Goal: Register for event/course

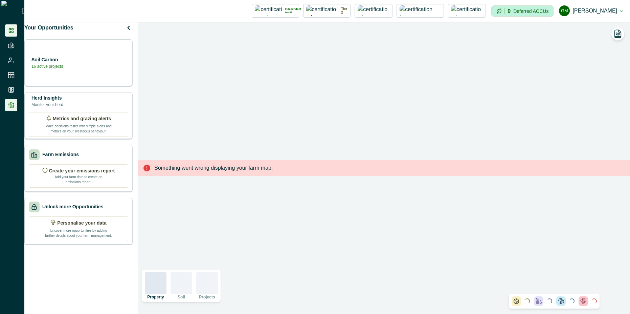
click at [11, 105] on icon at bounding box center [11, 105] width 7 height 7
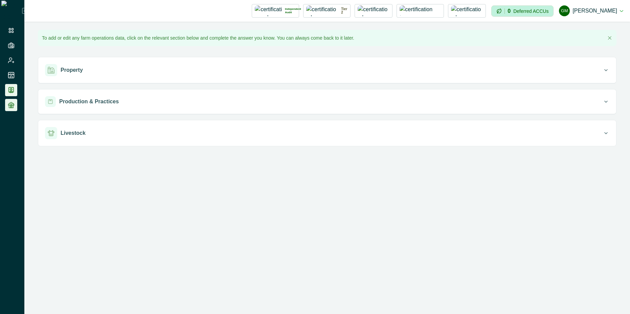
click at [11, 93] on icon at bounding box center [11, 90] width 7 height 7
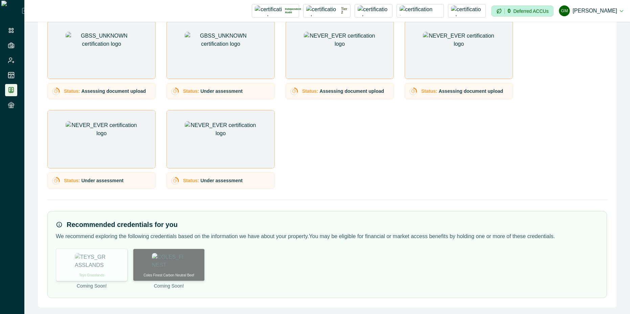
scroll to position [566, 0]
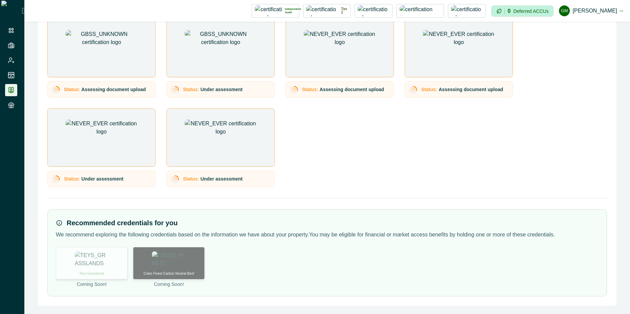
click at [90, 267] on div "Teys Grasslands" at bounding box center [92, 263] width 72 height 32
click at [112, 256] on div "Teys Grasslands" at bounding box center [92, 263] width 72 height 32
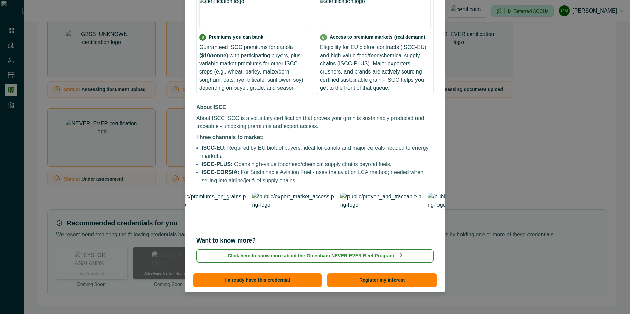
scroll to position [85, 0]
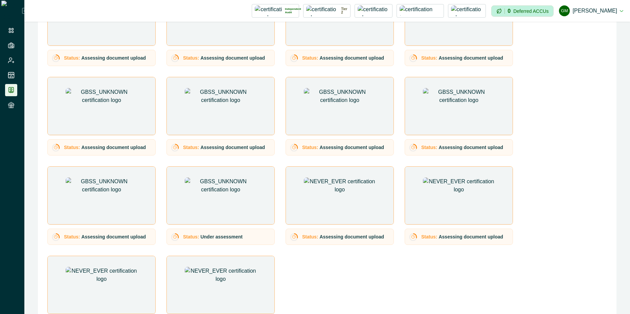
scroll to position [566, 0]
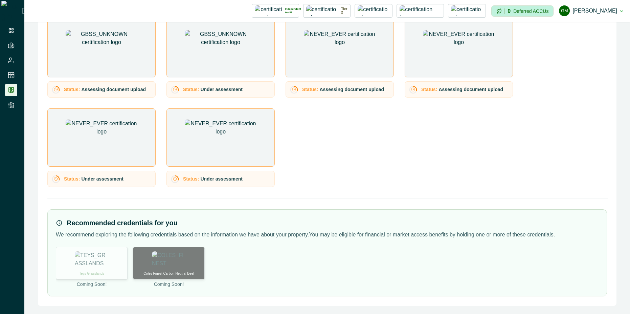
click at [103, 271] on p "Teys Grasslands" at bounding box center [91, 273] width 25 height 5
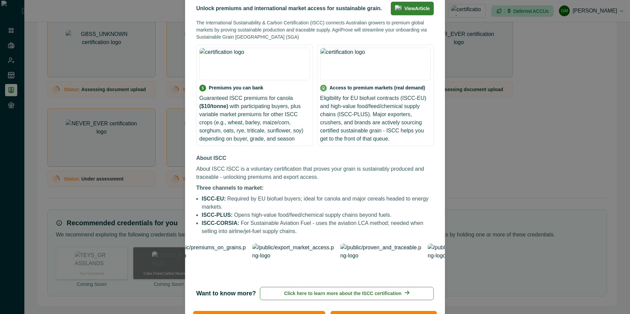
scroll to position [85, 0]
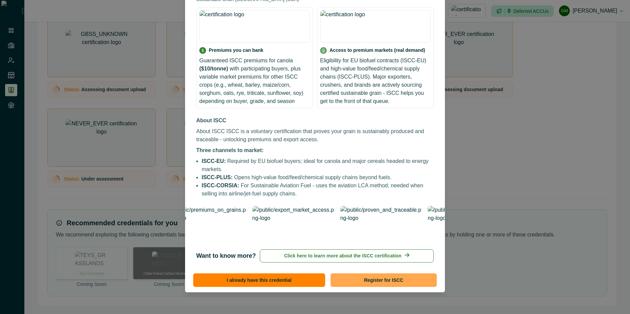
click at [353, 278] on button "Register for ISCC" at bounding box center [384, 280] width 106 height 14
select select "*******"
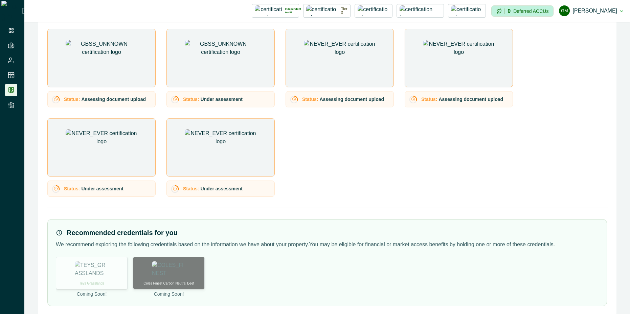
scroll to position [566, 0]
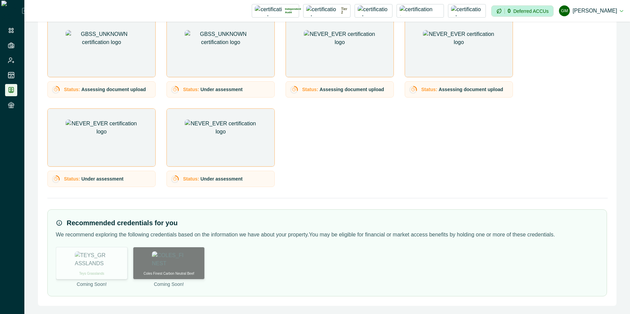
click at [97, 267] on div "Teys Grasslands" at bounding box center [92, 263] width 72 height 32
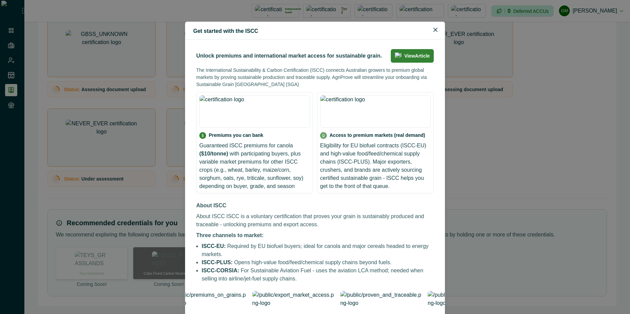
scroll to position [85, 0]
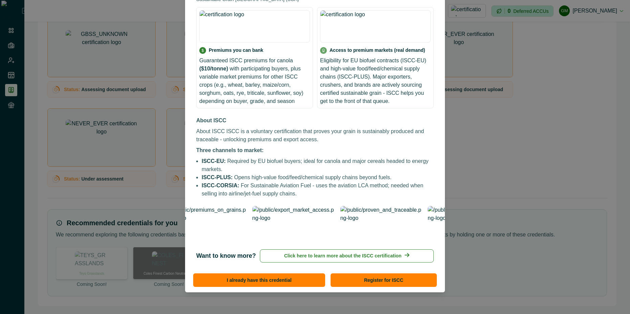
click at [387, 254] on p "Click here to learn more about the ISCC certification" at bounding box center [342, 255] width 117 height 7
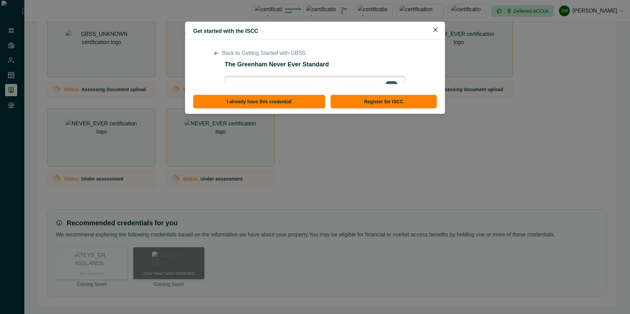
scroll to position [0, 0]
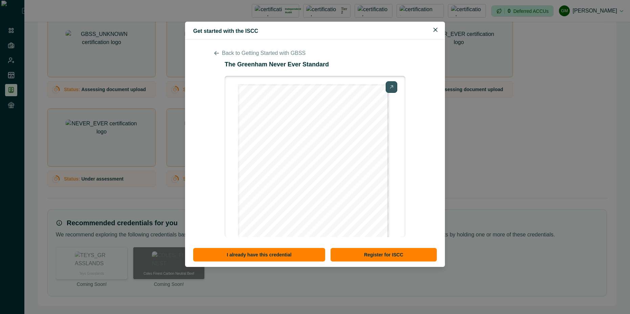
click at [218, 53] on icon at bounding box center [216, 53] width 5 height 4
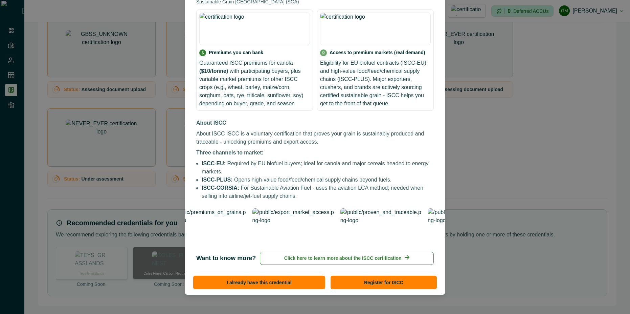
scroll to position [85, 0]
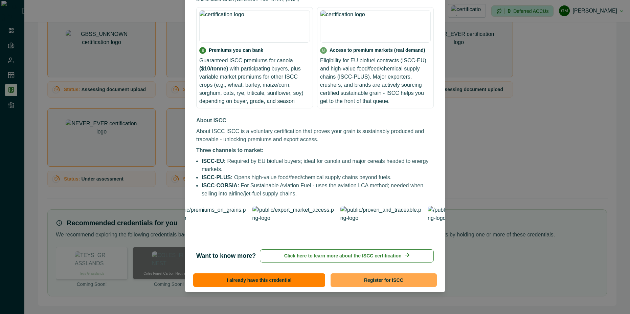
click at [405, 277] on button "Register for ISCC" at bounding box center [384, 280] width 106 height 14
select select "*******"
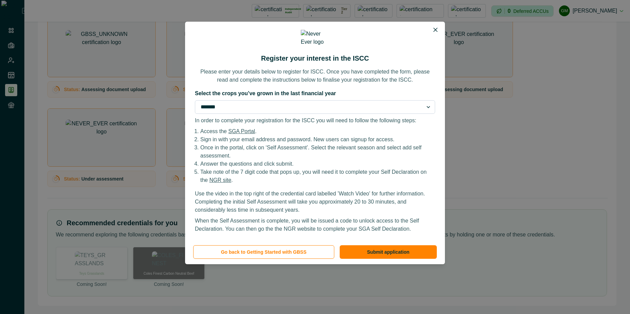
click at [321, 104] on select "**********" at bounding box center [315, 107] width 240 height 14
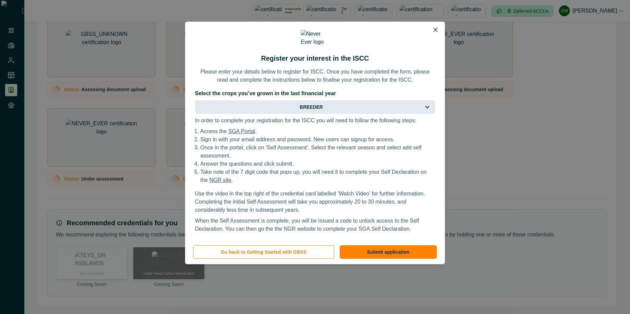
click at [342, 102] on button "BREEDER" at bounding box center [315, 107] width 240 height 14
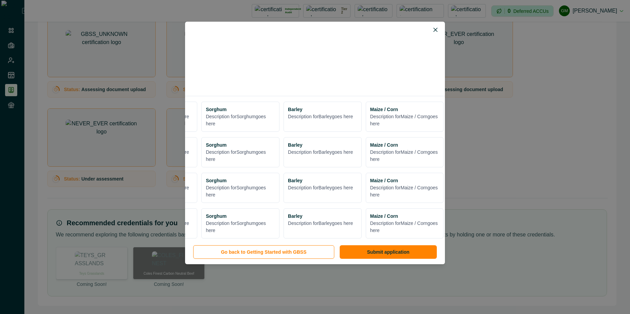
scroll to position [21, 0]
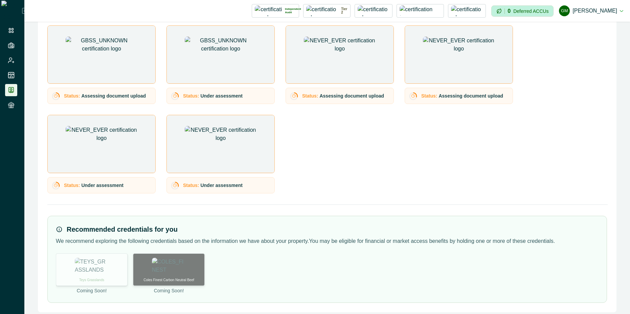
scroll to position [566, 0]
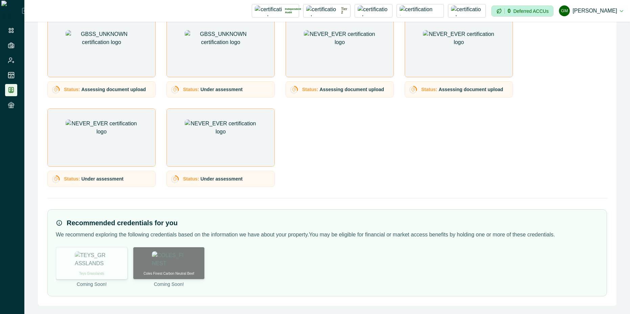
click at [91, 268] on div "Teys Grasslands" at bounding box center [92, 263] width 72 height 32
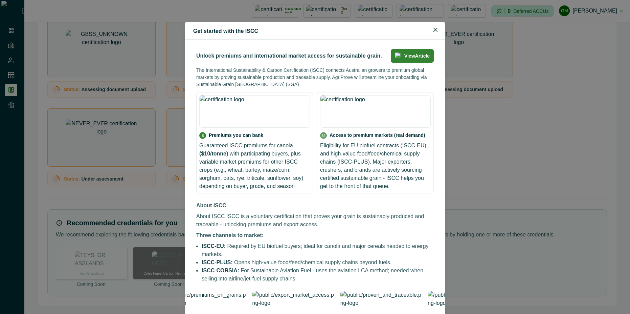
scroll to position [85, 0]
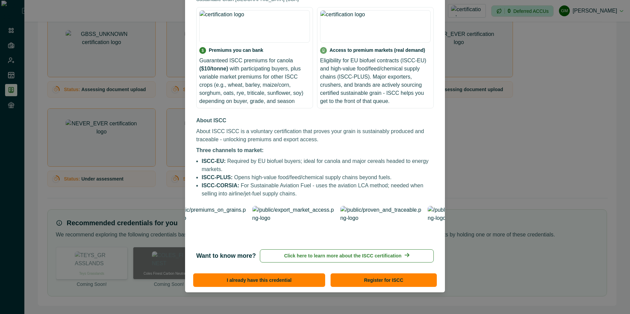
click at [403, 254] on button "Click here to learn more about the ISCC certification" at bounding box center [347, 255] width 174 height 13
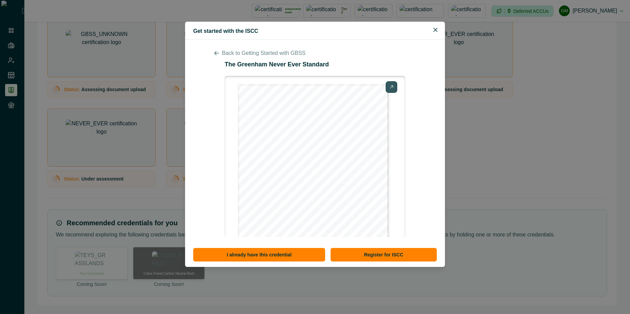
click at [216, 52] on icon at bounding box center [216, 52] width 5 height 5
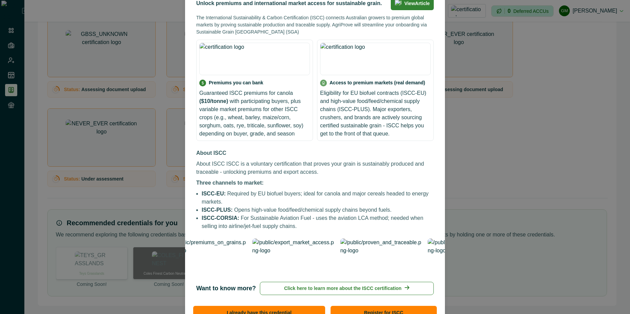
scroll to position [85, 0]
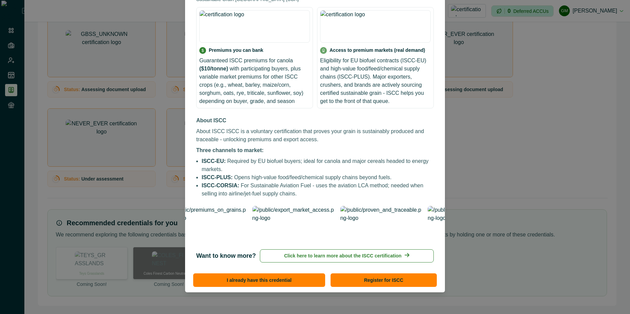
click at [396, 281] on button "Register for ISCC" at bounding box center [384, 280] width 106 height 14
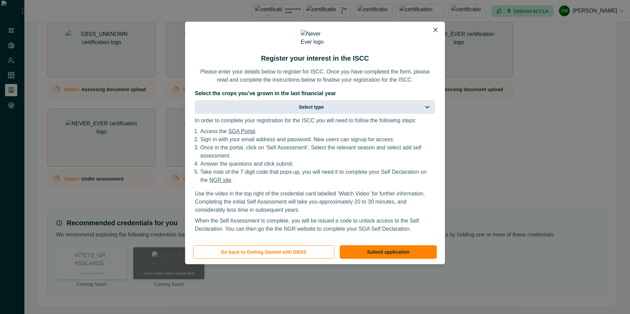
click at [349, 102] on button "Select type" at bounding box center [315, 107] width 240 height 14
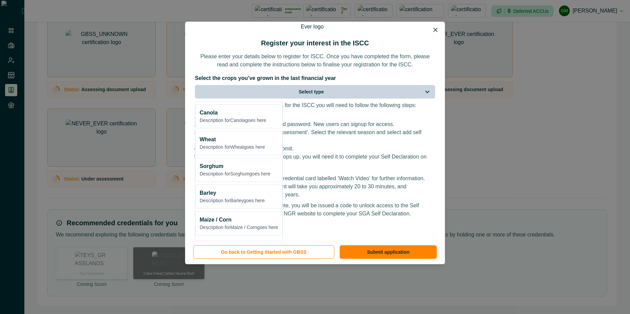
scroll to position [0, 0]
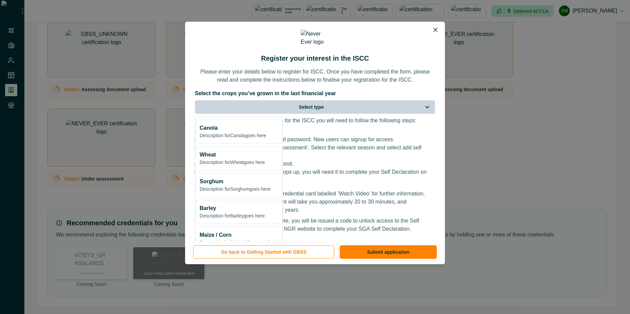
click at [256, 109] on button "Select type" at bounding box center [315, 107] width 240 height 14
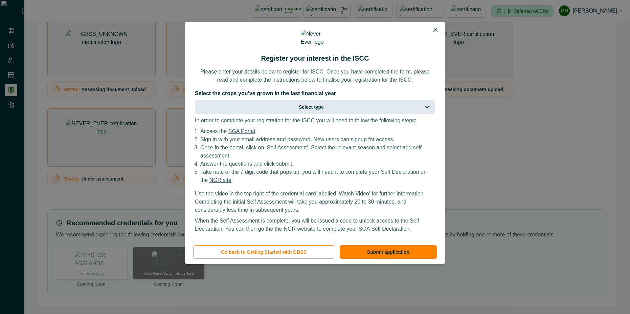
click at [292, 108] on button "Select type" at bounding box center [315, 107] width 240 height 14
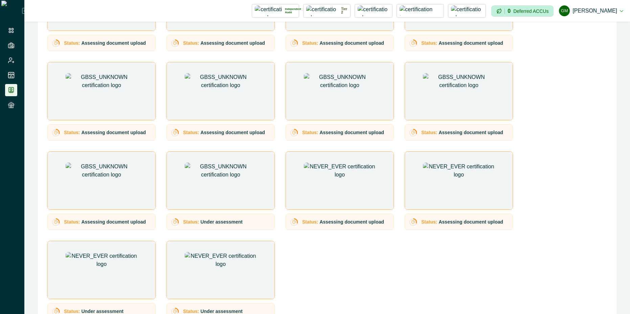
scroll to position [566, 0]
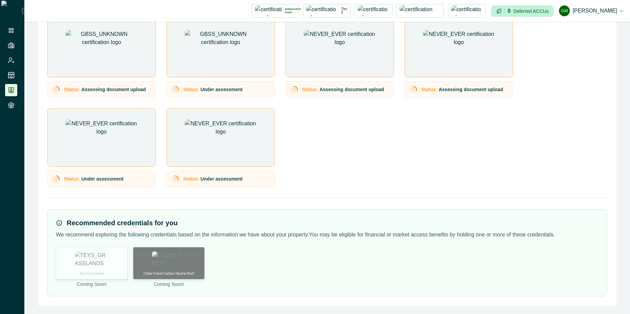
click at [70, 255] on div "Teys Grasslands" at bounding box center [92, 263] width 72 height 32
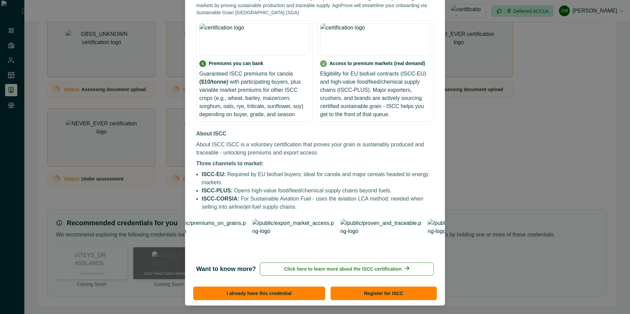
scroll to position [85, 0]
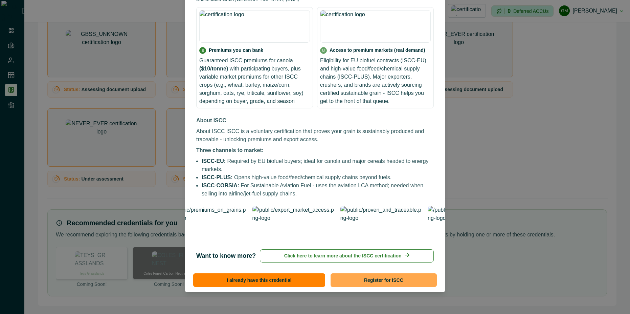
click at [374, 279] on button "Register for ISCC" at bounding box center [384, 280] width 106 height 14
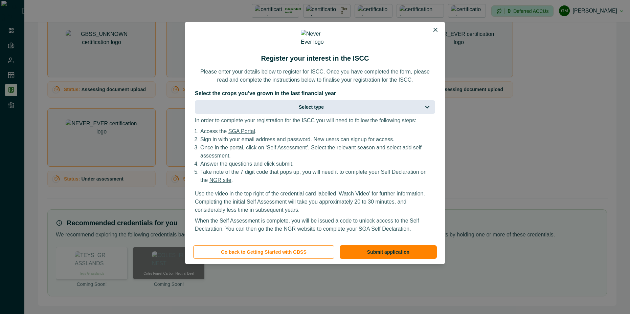
click at [360, 105] on button "Select type" at bounding box center [315, 107] width 240 height 14
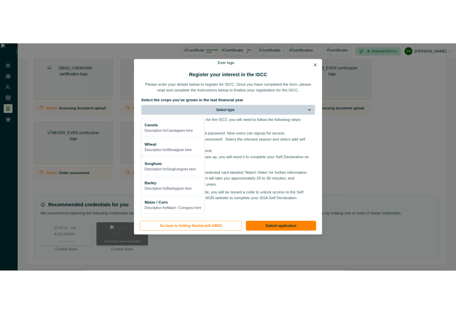
scroll to position [0, 0]
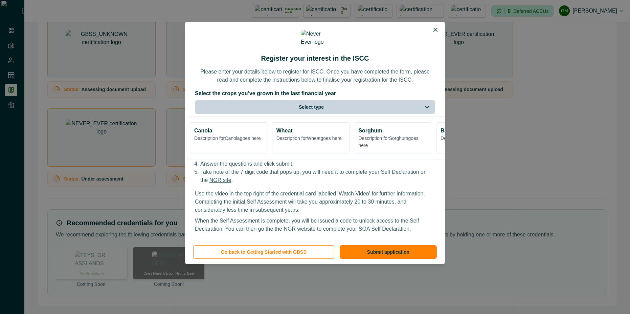
click at [371, 109] on button "Select type" at bounding box center [315, 107] width 240 height 14
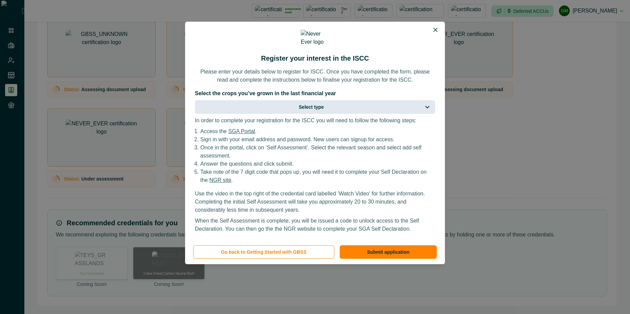
click at [371, 109] on button "Select type" at bounding box center [315, 107] width 240 height 14
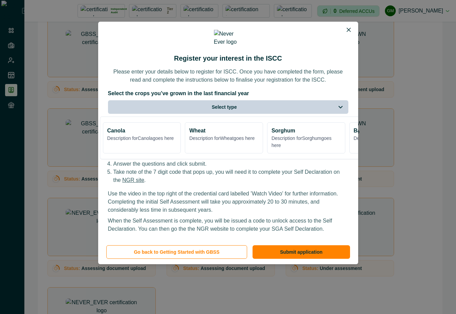
scroll to position [655, 0]
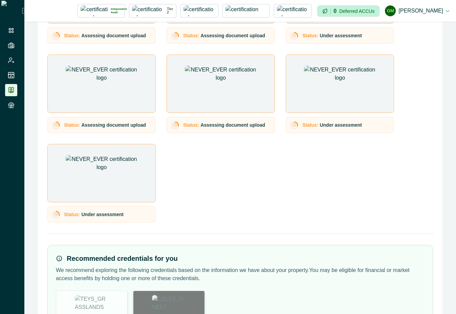
scroll to position [753, 0]
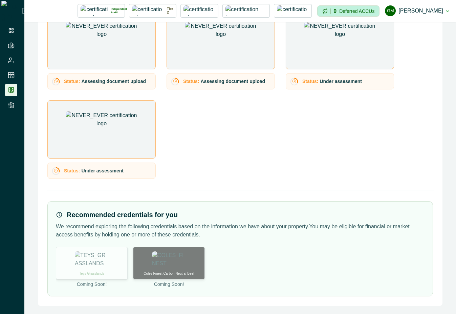
click at [89, 260] on img at bounding box center [92, 259] width 34 height 17
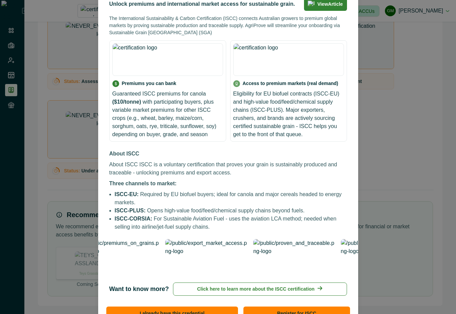
scroll to position [85, 0]
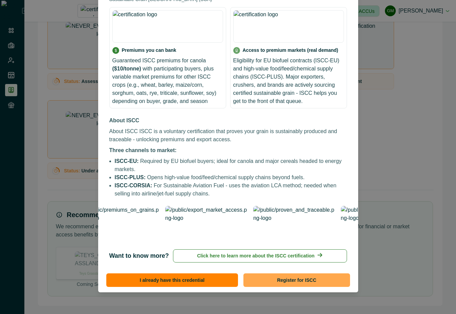
click at [320, 282] on button "Register for ISCC" at bounding box center [296, 280] width 106 height 14
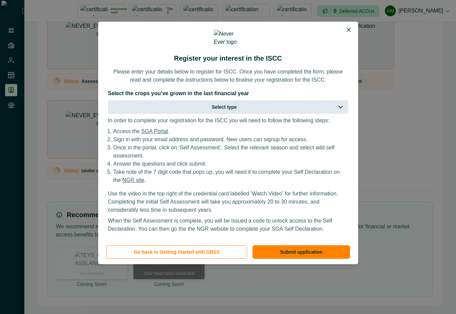
click at [275, 106] on button "Select type" at bounding box center [228, 107] width 240 height 14
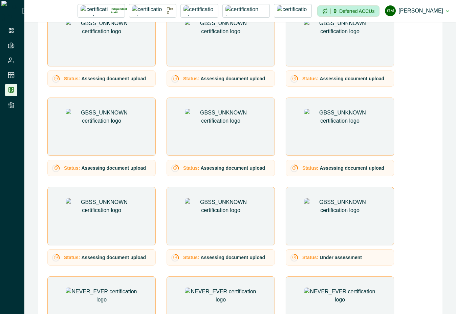
scroll to position [753, 0]
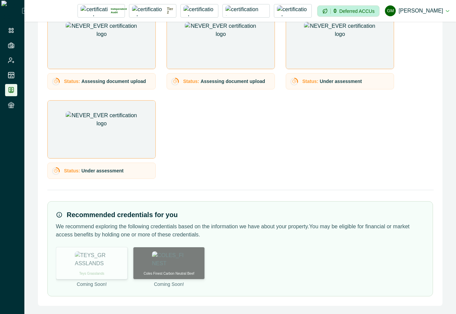
click at [102, 266] on img at bounding box center [92, 259] width 34 height 17
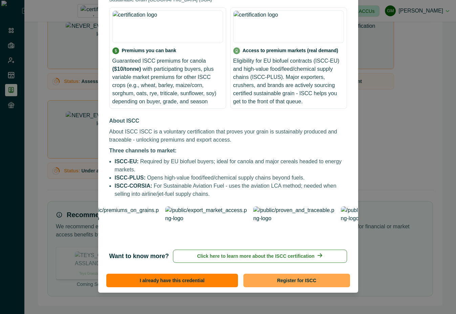
scroll to position [85, 0]
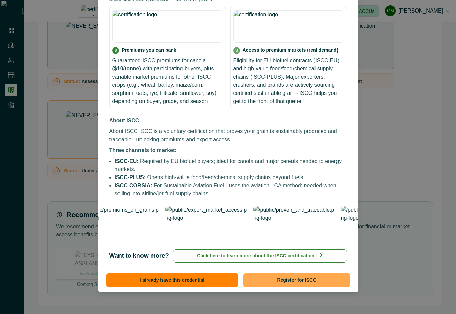
click at [299, 283] on button "Register for ISCC" at bounding box center [296, 280] width 106 height 14
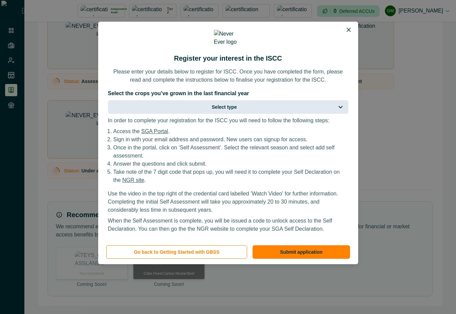
click at [269, 100] on button "Select type" at bounding box center [228, 107] width 240 height 14
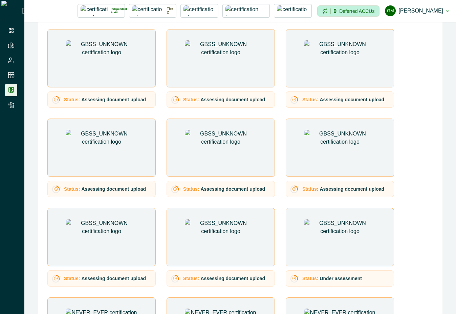
scroll to position [731, 0]
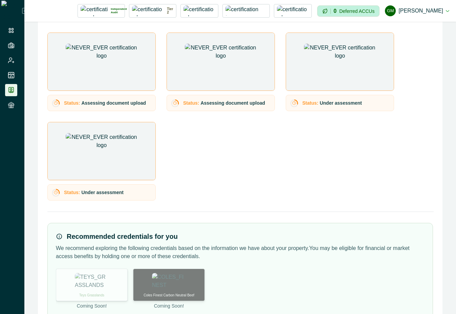
click at [93, 275] on img at bounding box center [92, 281] width 34 height 17
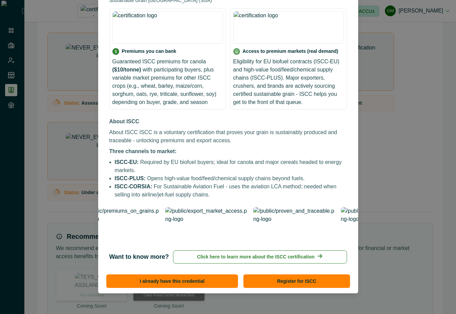
scroll to position [85, 0]
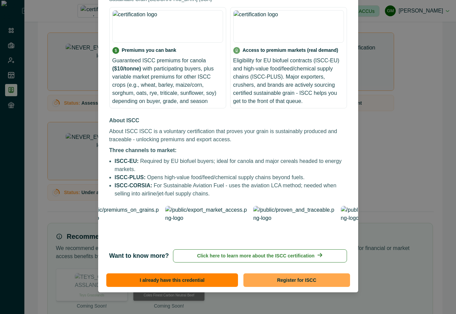
click at [299, 282] on button "Register for ISCC" at bounding box center [296, 280] width 106 height 14
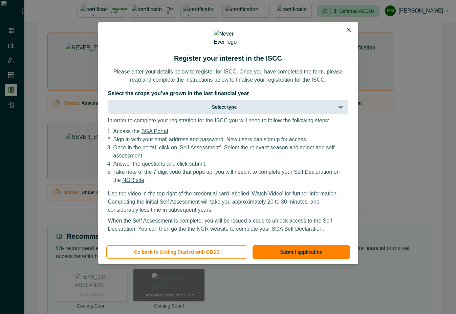
click at [299, 103] on button "Select type" at bounding box center [228, 107] width 240 height 14
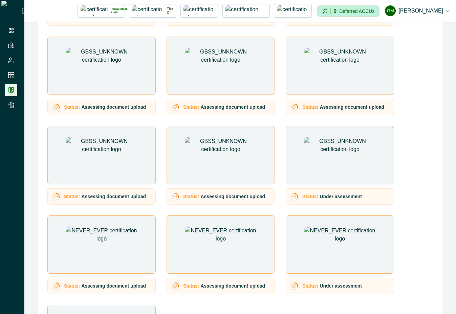
scroll to position [753, 0]
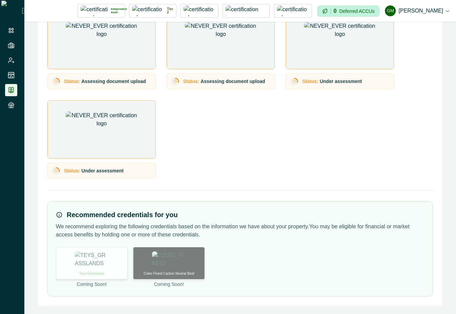
click at [90, 259] on img at bounding box center [92, 259] width 34 height 17
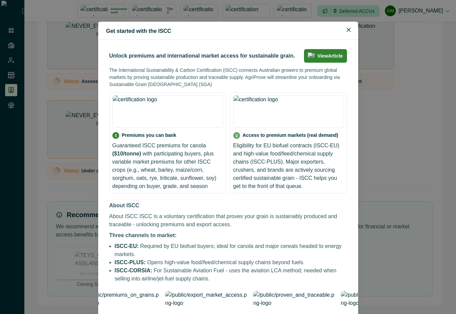
scroll to position [85, 0]
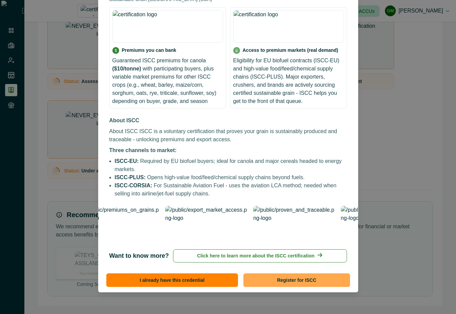
click at [280, 283] on button "Register for ISCC" at bounding box center [296, 280] width 106 height 14
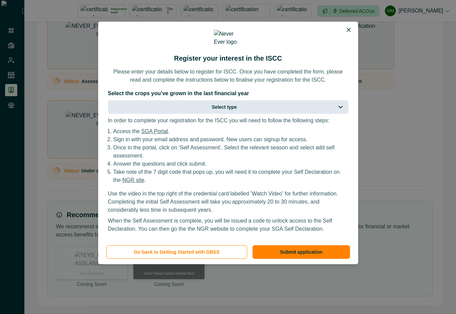
click at [293, 103] on button "Select type" at bounding box center [228, 107] width 240 height 14
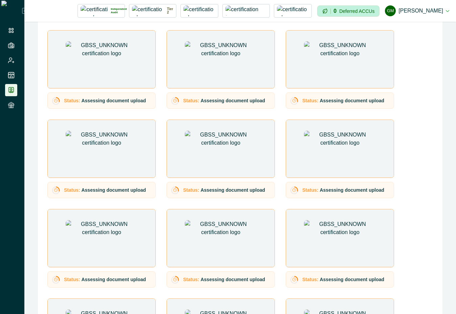
scroll to position [753, 0]
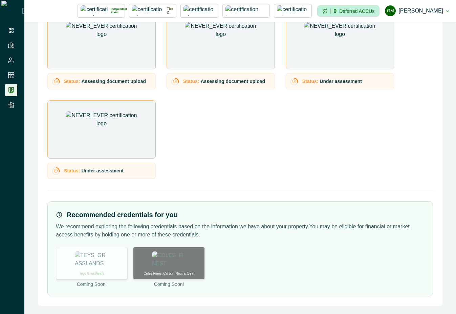
click at [91, 268] on div "Teys Grasslands" at bounding box center [92, 263] width 72 height 32
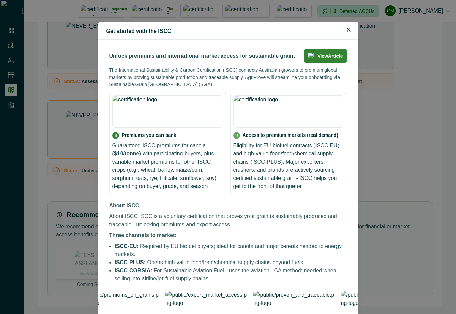
scroll to position [85, 0]
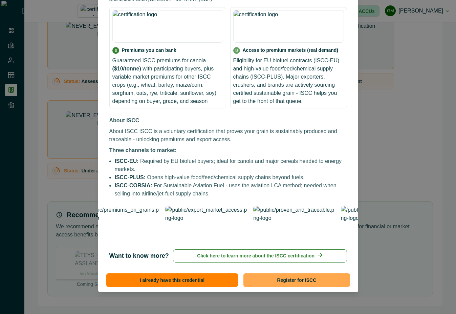
click at [281, 280] on button "Register for ISCC" at bounding box center [296, 280] width 106 height 14
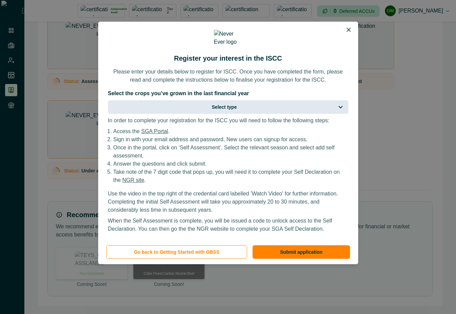
click at [260, 106] on button "Select type" at bounding box center [228, 107] width 240 height 14
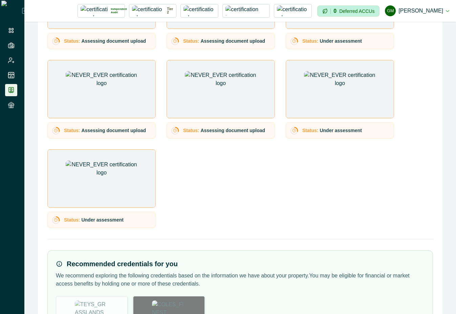
scroll to position [753, 0]
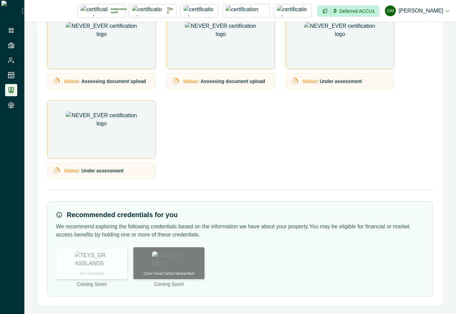
click at [100, 268] on div "Teys Grasslands" at bounding box center [92, 263] width 72 height 32
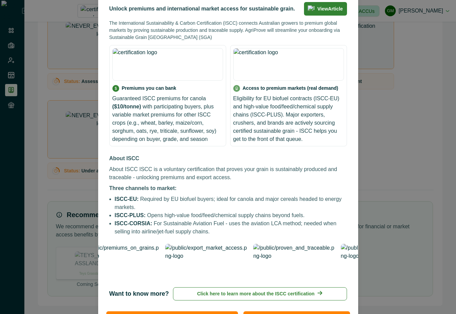
scroll to position [85, 0]
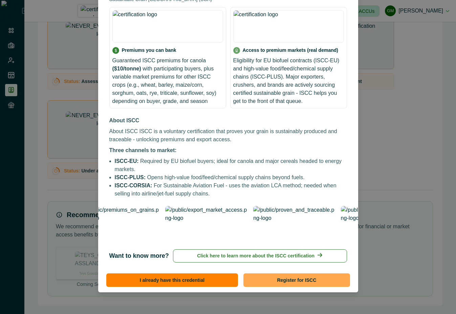
click at [305, 280] on button "Register for ISCC" at bounding box center [296, 280] width 106 height 14
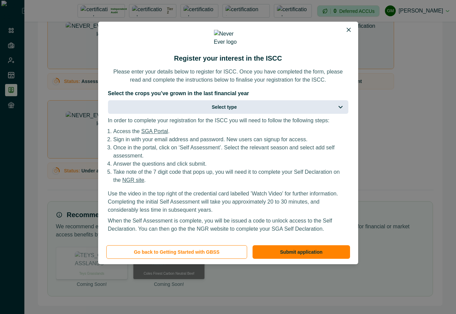
click at [235, 108] on button "Select type" at bounding box center [228, 107] width 240 height 14
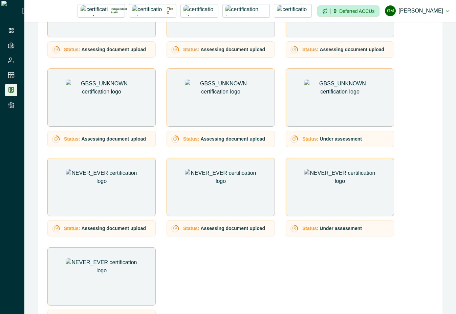
scroll to position [753, 0]
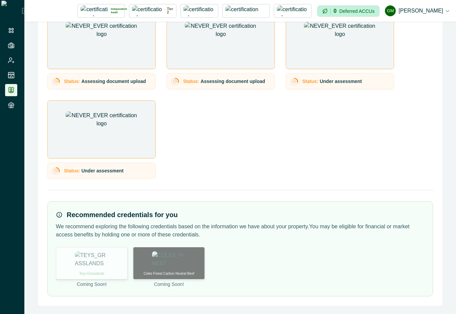
click at [91, 253] on img at bounding box center [92, 259] width 34 height 17
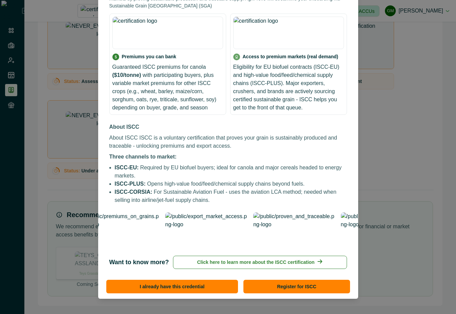
scroll to position [85, 0]
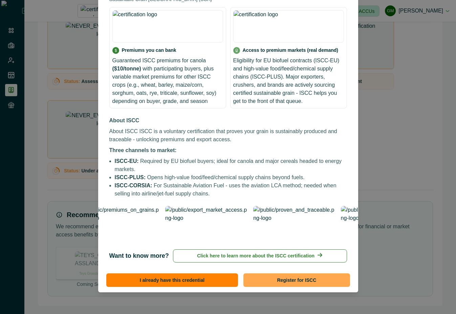
click at [314, 279] on button "Register for ISCC" at bounding box center [296, 280] width 106 height 14
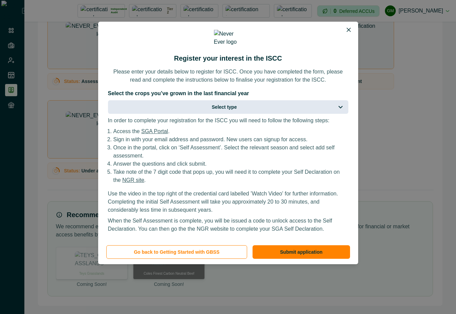
click at [265, 100] on button "Select type" at bounding box center [228, 107] width 240 height 14
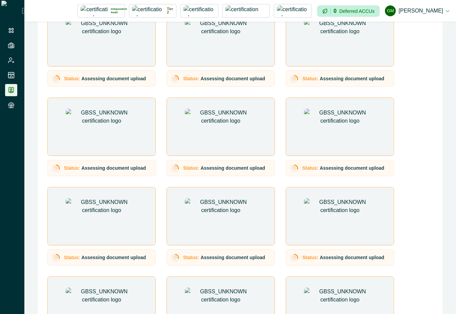
scroll to position [753, 0]
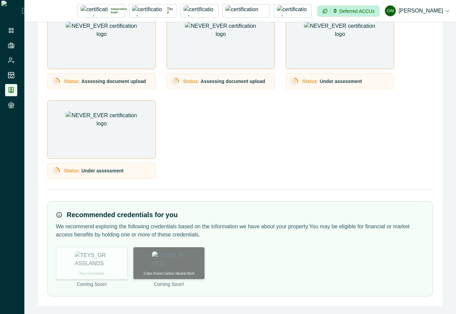
click at [92, 255] on img at bounding box center [92, 259] width 34 height 17
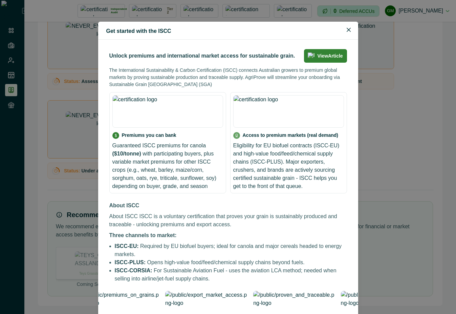
scroll to position [85, 0]
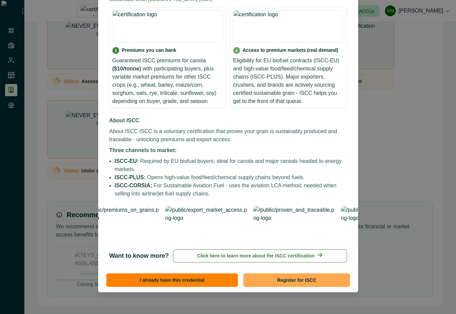
click at [312, 284] on button "Register for ISCC" at bounding box center [296, 280] width 106 height 14
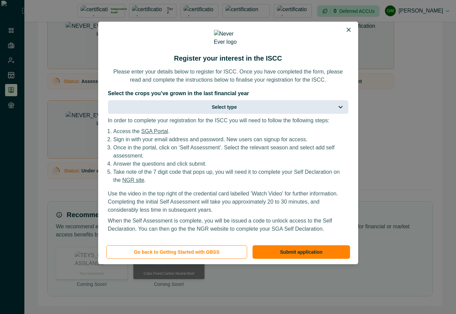
click at [277, 101] on button "Select type" at bounding box center [228, 107] width 240 height 14
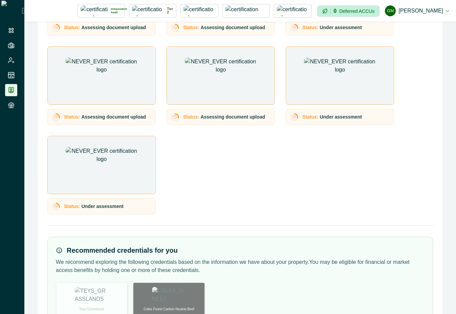
scroll to position [753, 0]
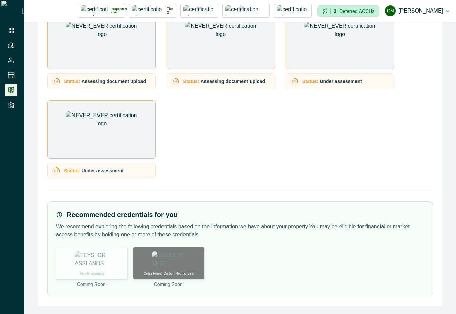
click at [102, 254] on img at bounding box center [92, 259] width 34 height 17
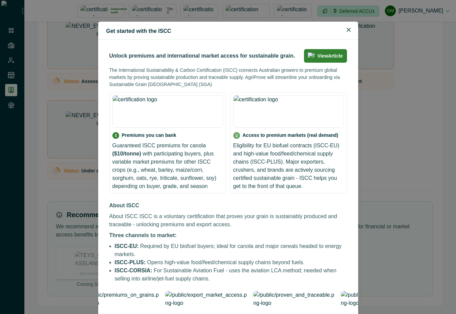
scroll to position [85, 0]
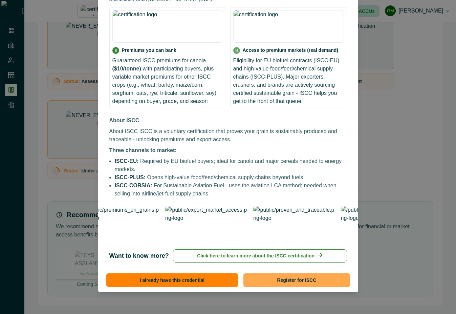
click at [322, 278] on button "Register for ISCC" at bounding box center [296, 280] width 106 height 14
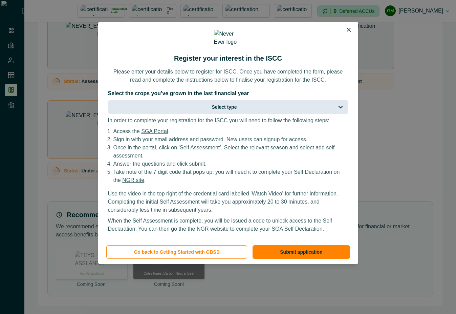
click at [289, 106] on button "Select type" at bounding box center [228, 107] width 240 height 14
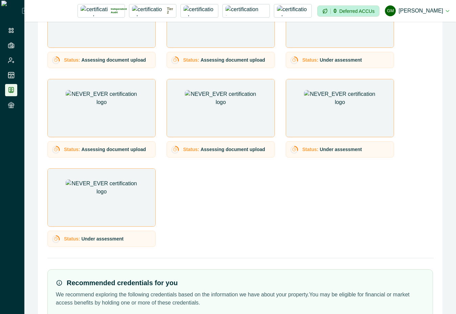
scroll to position [753, 0]
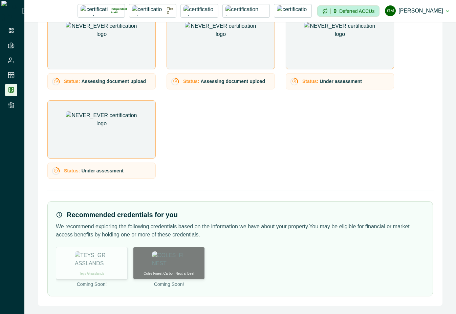
click at [108, 260] on img at bounding box center [92, 259] width 34 height 17
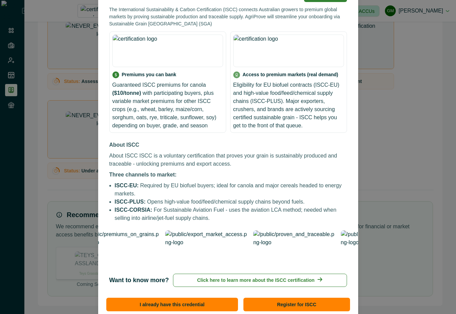
scroll to position [61, 0]
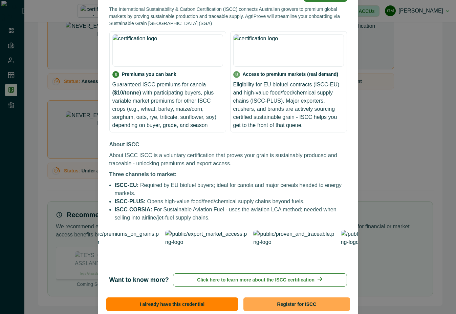
click at [297, 298] on button "Register for ISCC" at bounding box center [296, 304] width 106 height 14
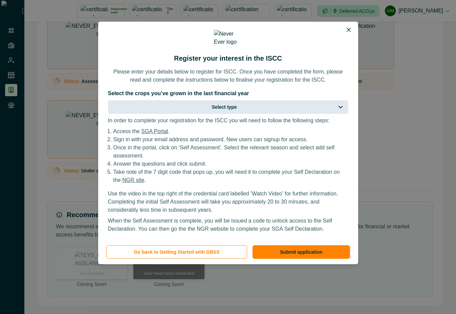
click at [301, 102] on button "Select type" at bounding box center [228, 107] width 240 height 14
